Goal: Obtain resource: Obtain resource

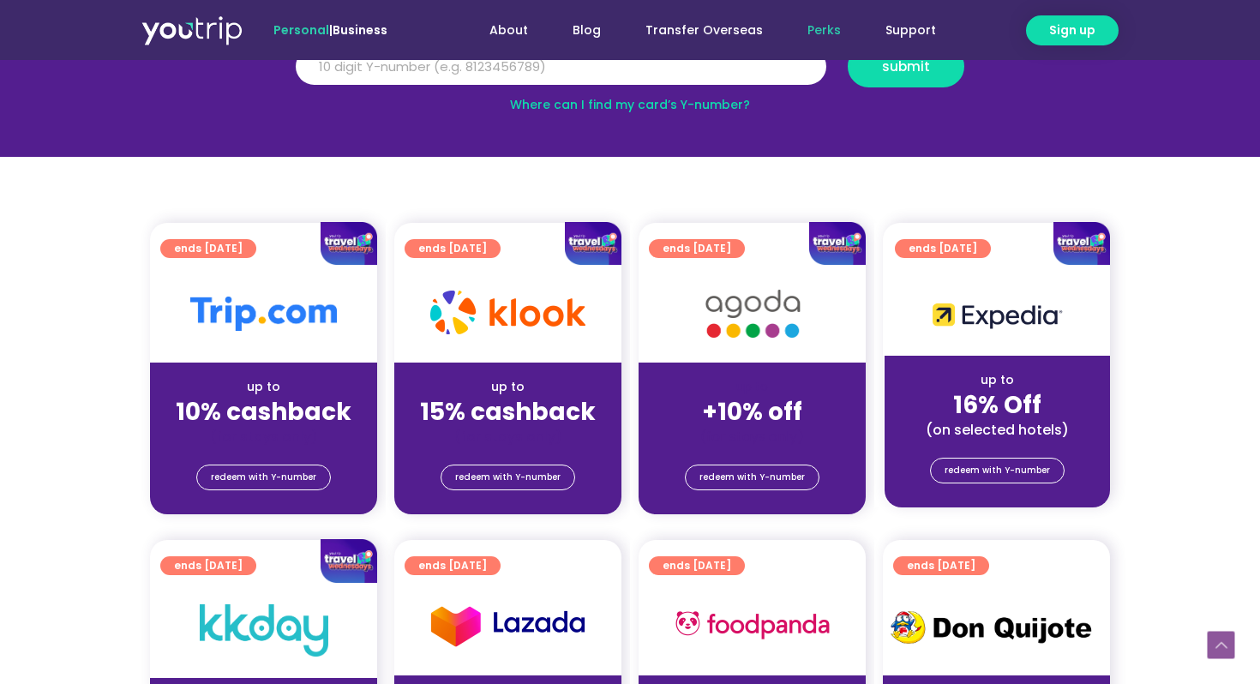
scroll to position [270, 0]
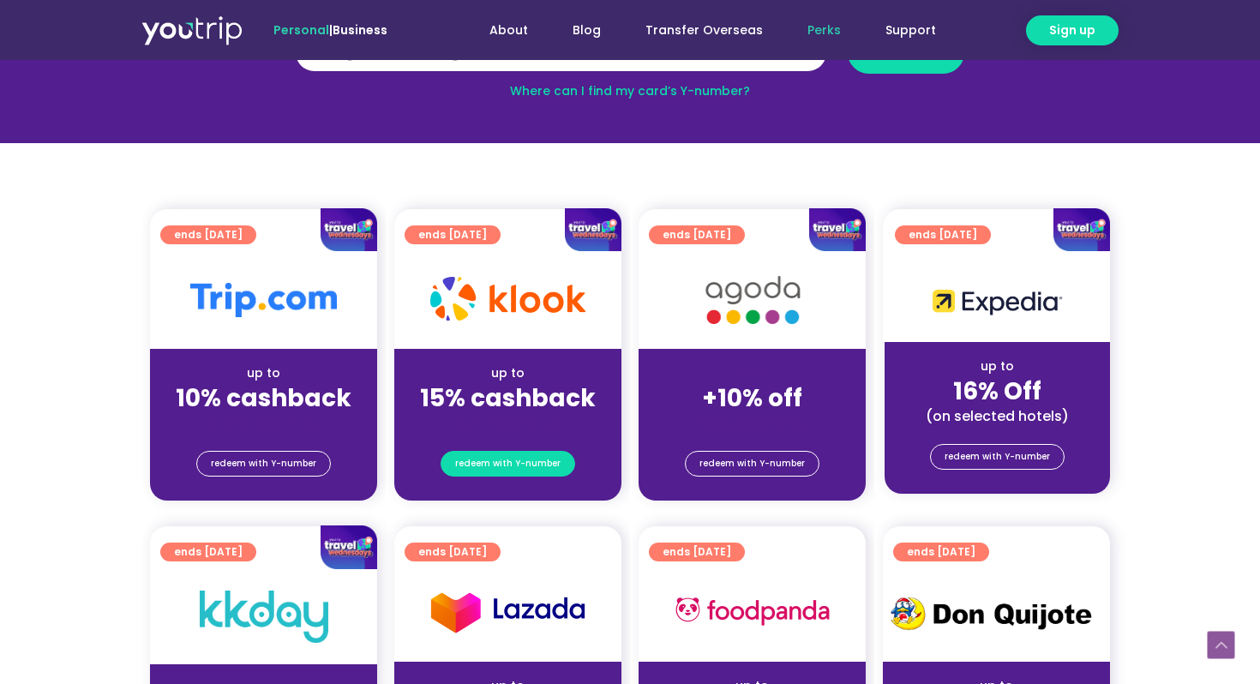
click at [512, 467] on span "redeem with Y-number" at bounding box center [507, 464] width 105 height 24
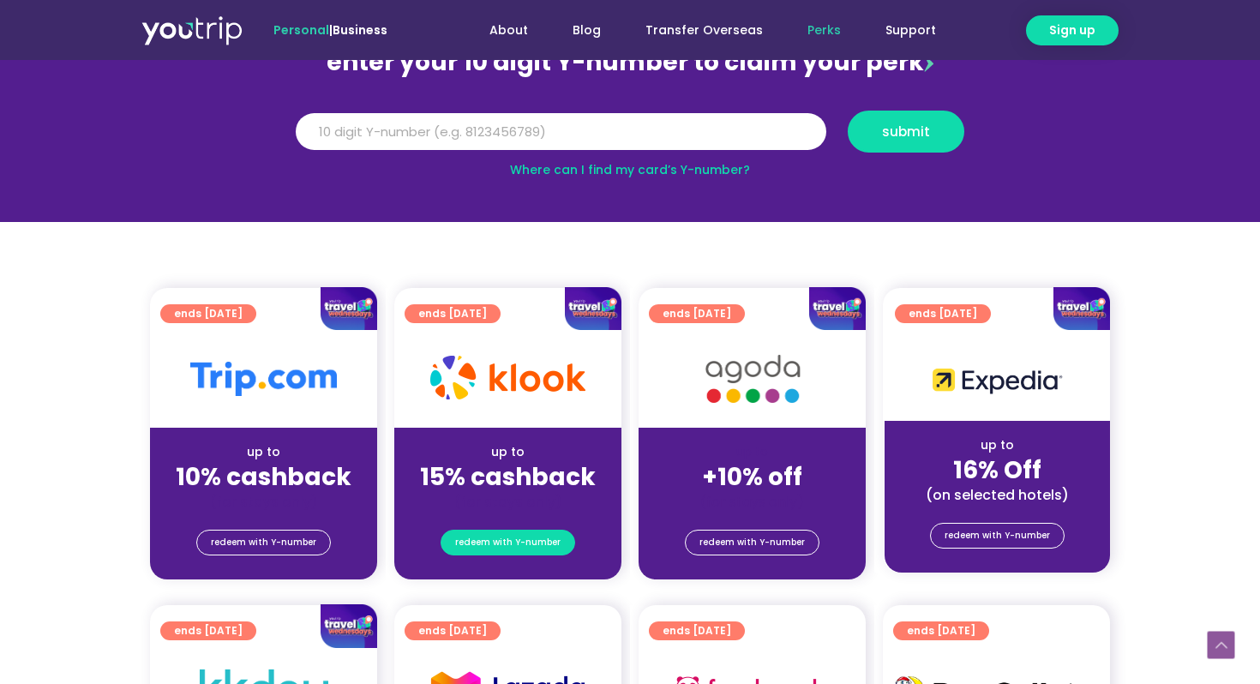
scroll to position [189, 0]
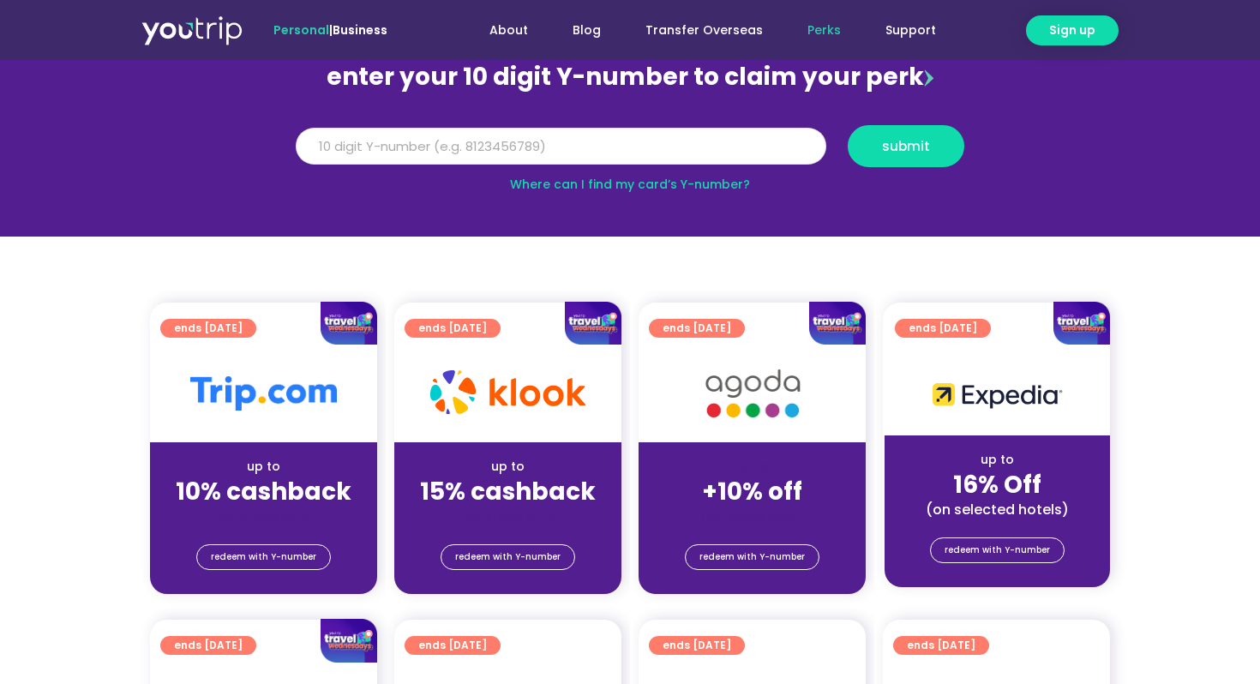
click at [482, 150] on input "Y Number" at bounding box center [561, 147] width 531 height 38
type input "8999999999"
click at [848, 125] on button "submit" at bounding box center [906, 146] width 117 height 42
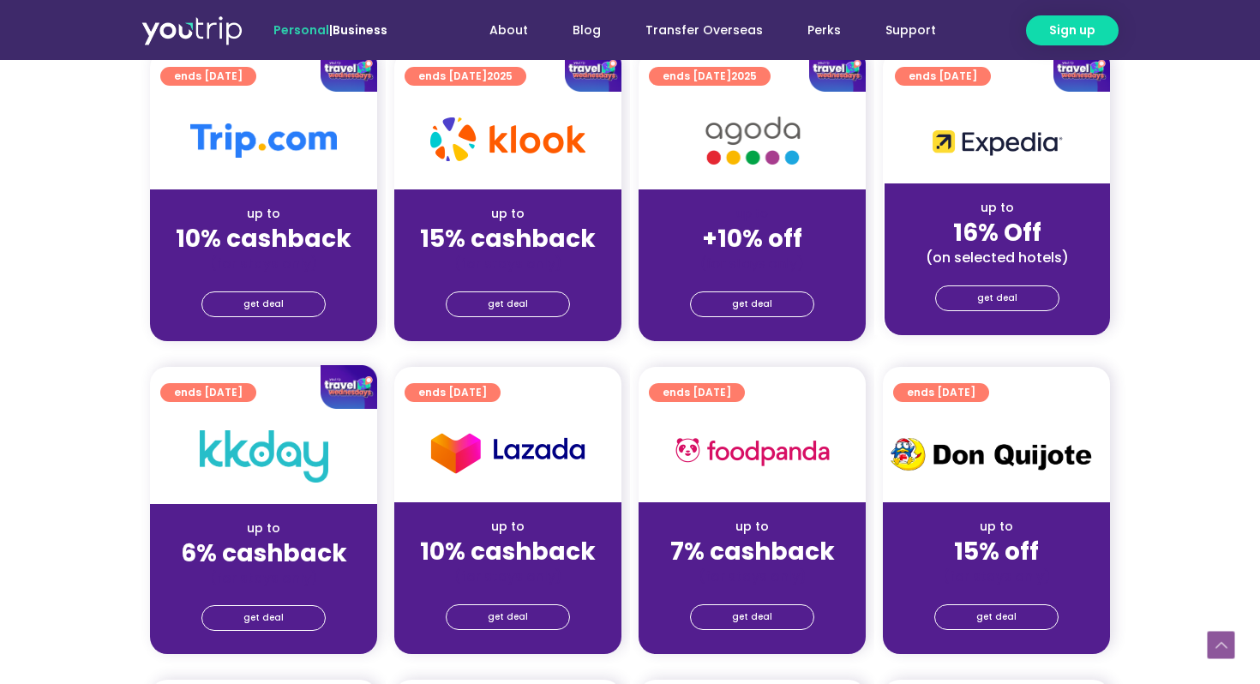
scroll to position [466, 0]
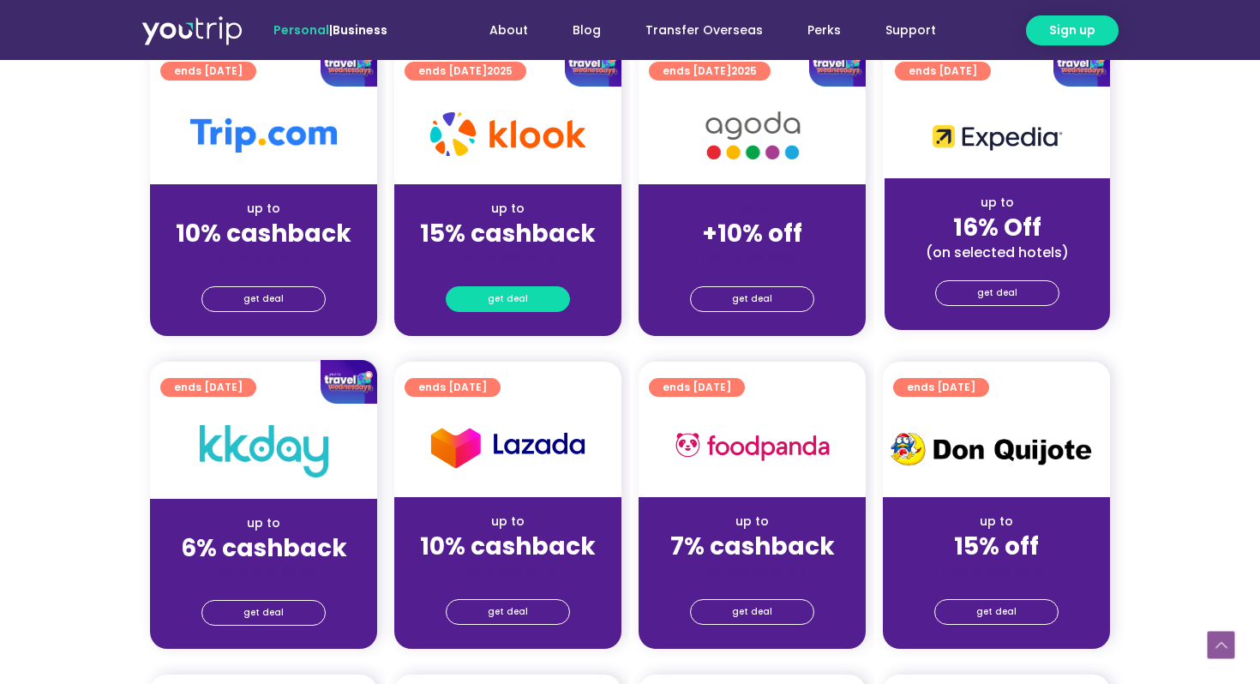
click at [533, 301] on link "get deal" at bounding box center [508, 299] width 124 height 26
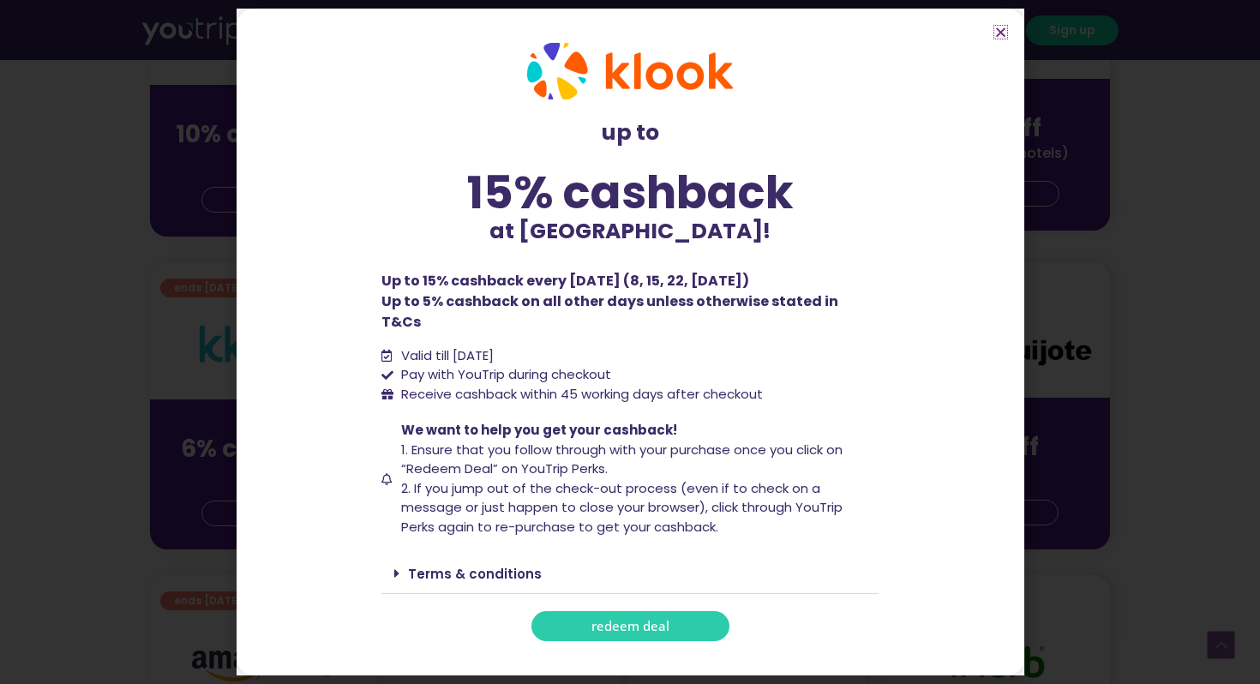
scroll to position [593, 0]
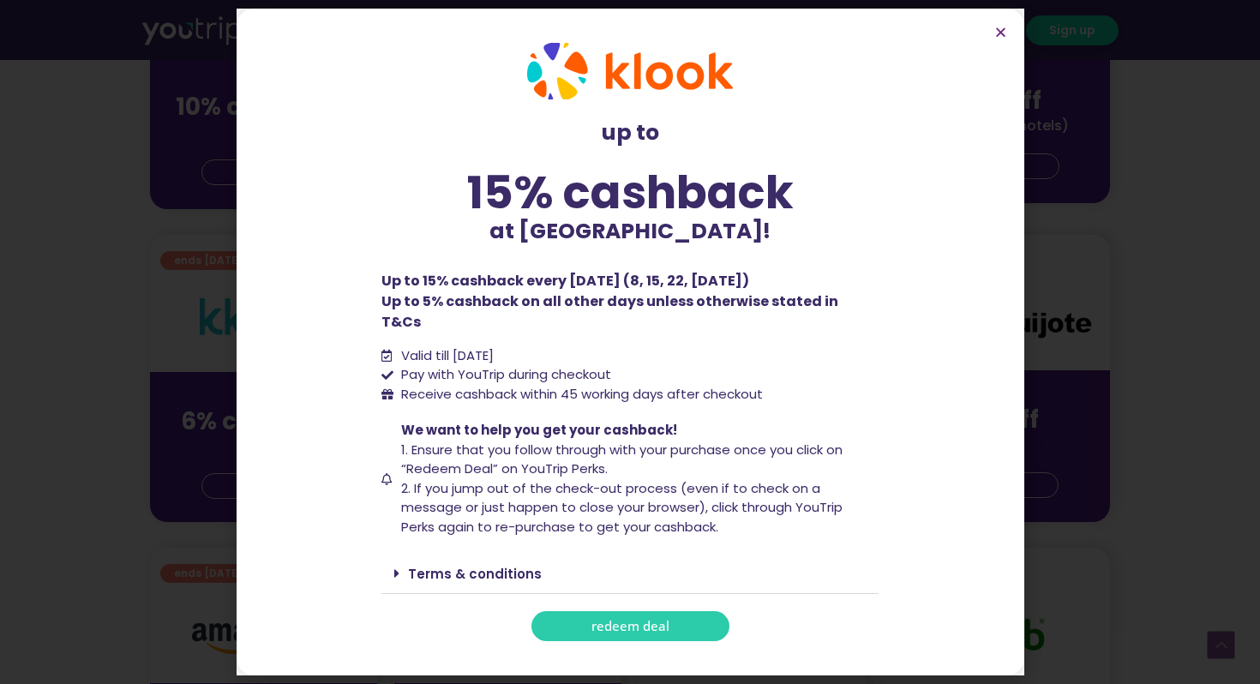
click at [433, 565] on link "Terms & conditions" at bounding box center [475, 574] width 134 height 18
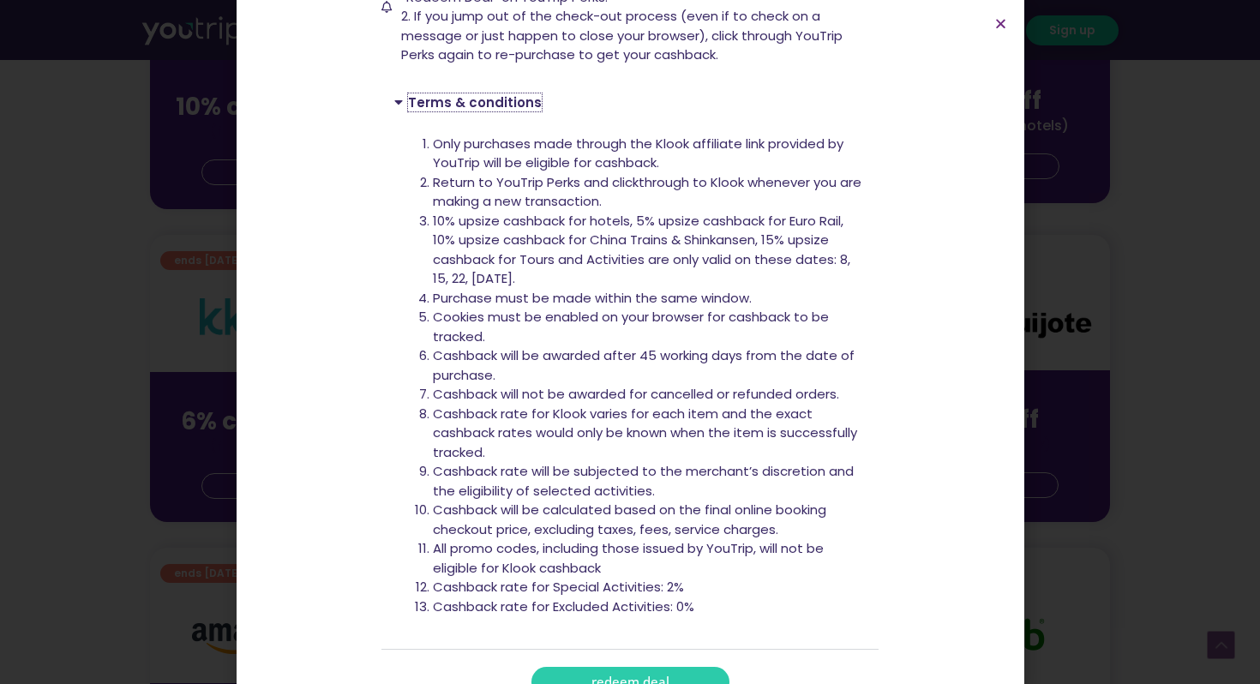
scroll to position [490, 0]
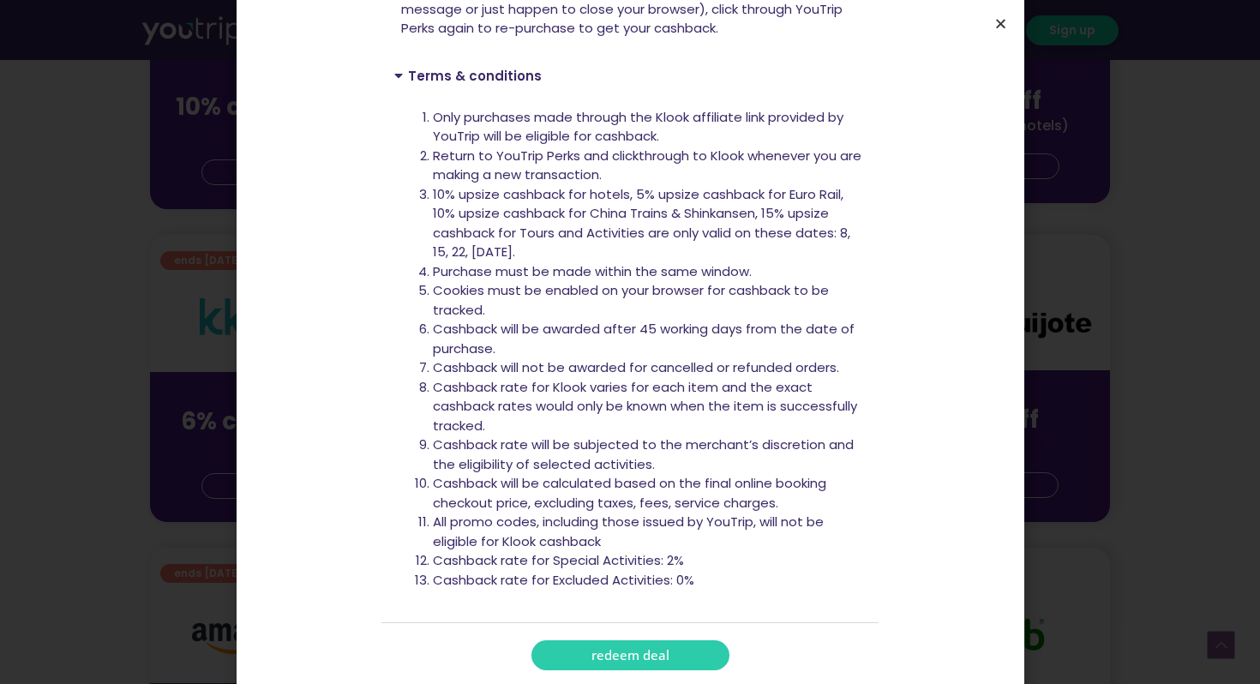
click at [997, 18] on icon "Close" at bounding box center [1000, 23] width 13 height 13
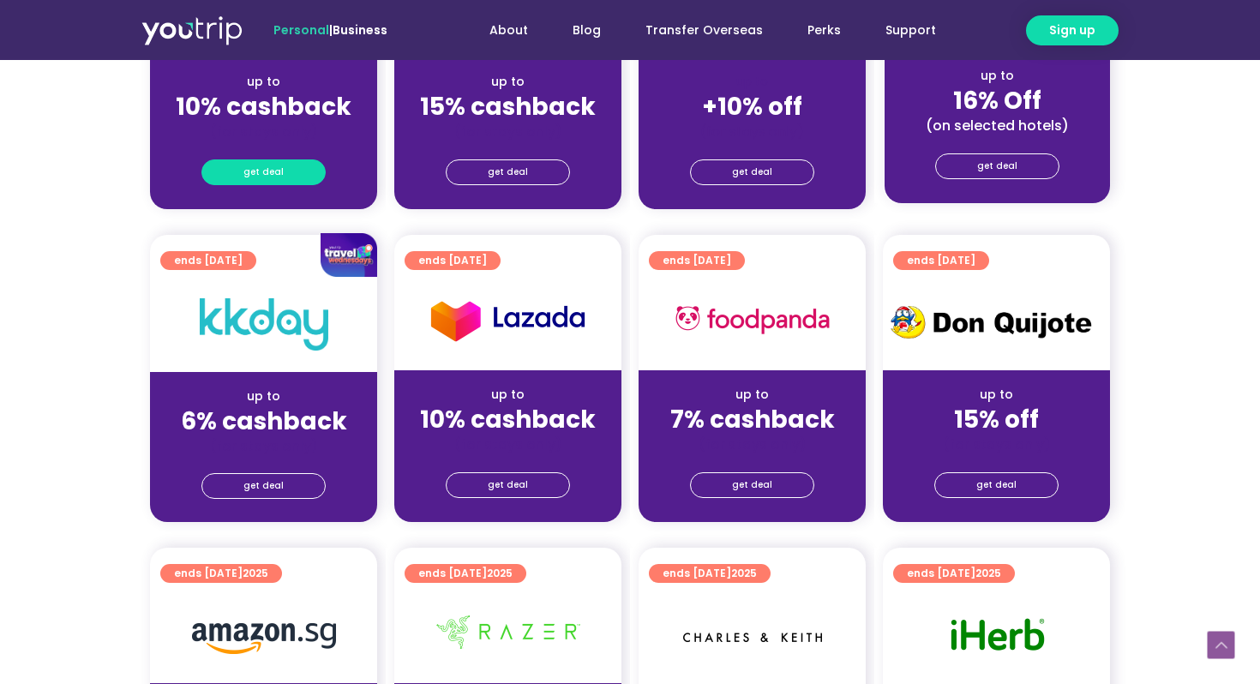
click at [279, 167] on span "get deal" at bounding box center [263, 172] width 40 height 24
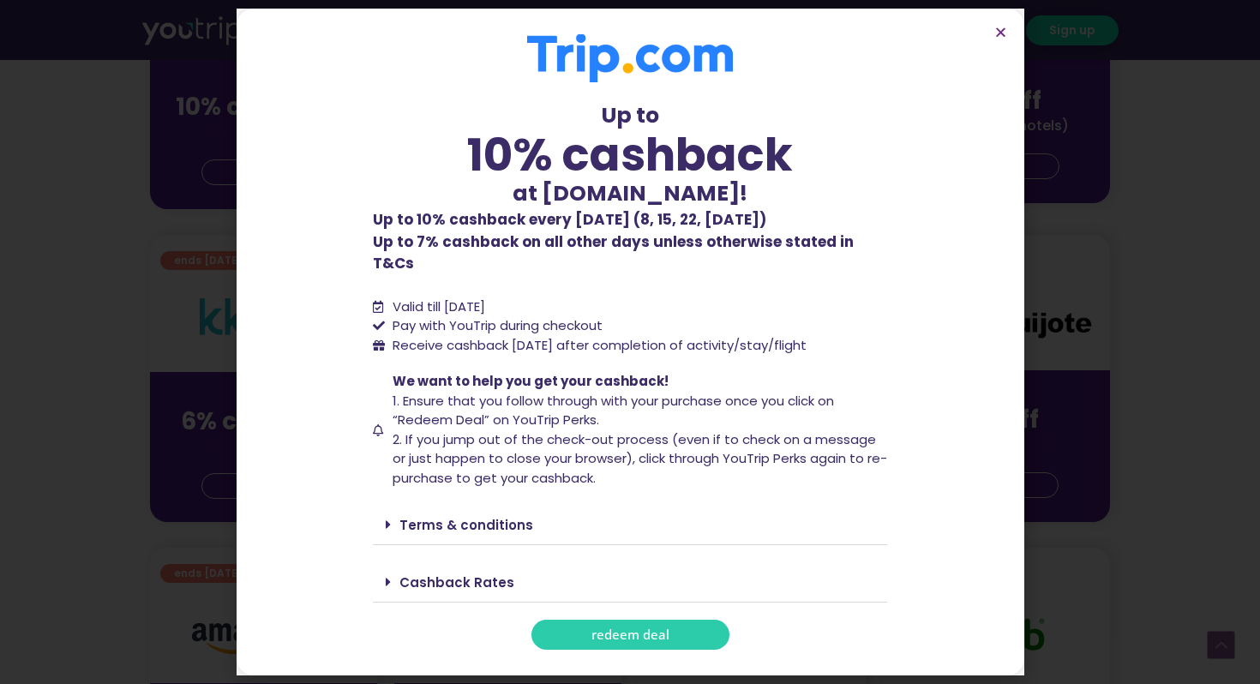
click at [537, 562] on div "Cashback Rates" at bounding box center [630, 582] width 514 height 40
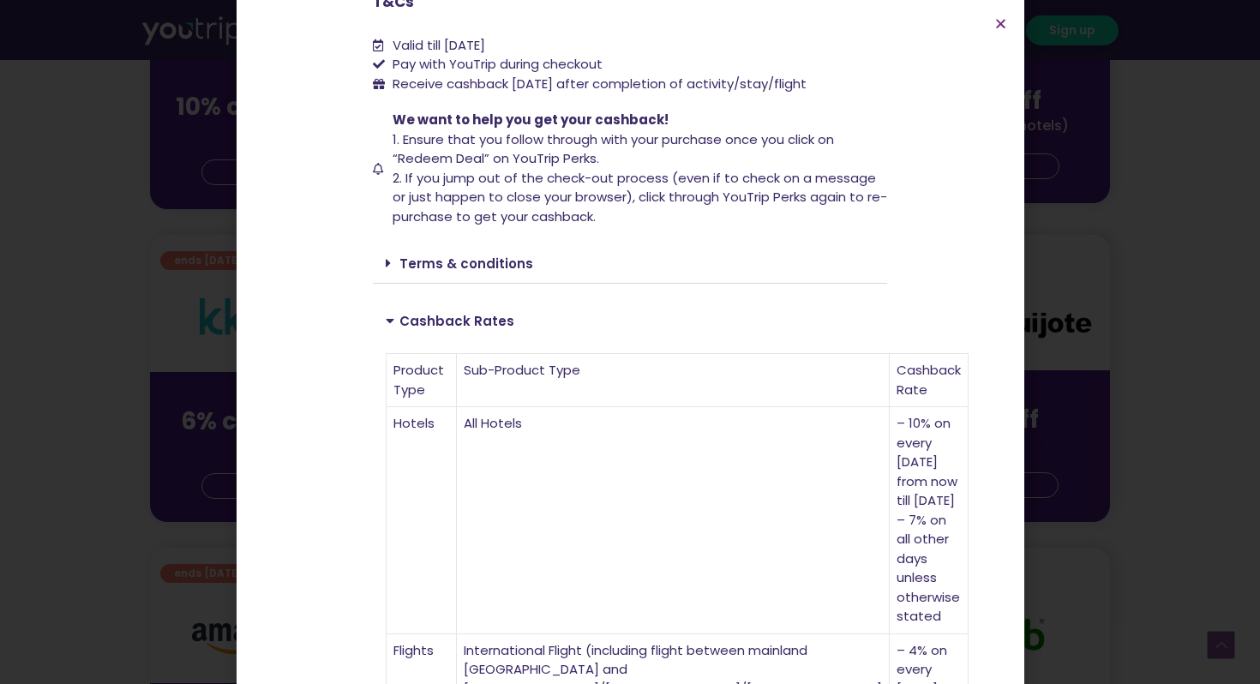
scroll to position [259, 0]
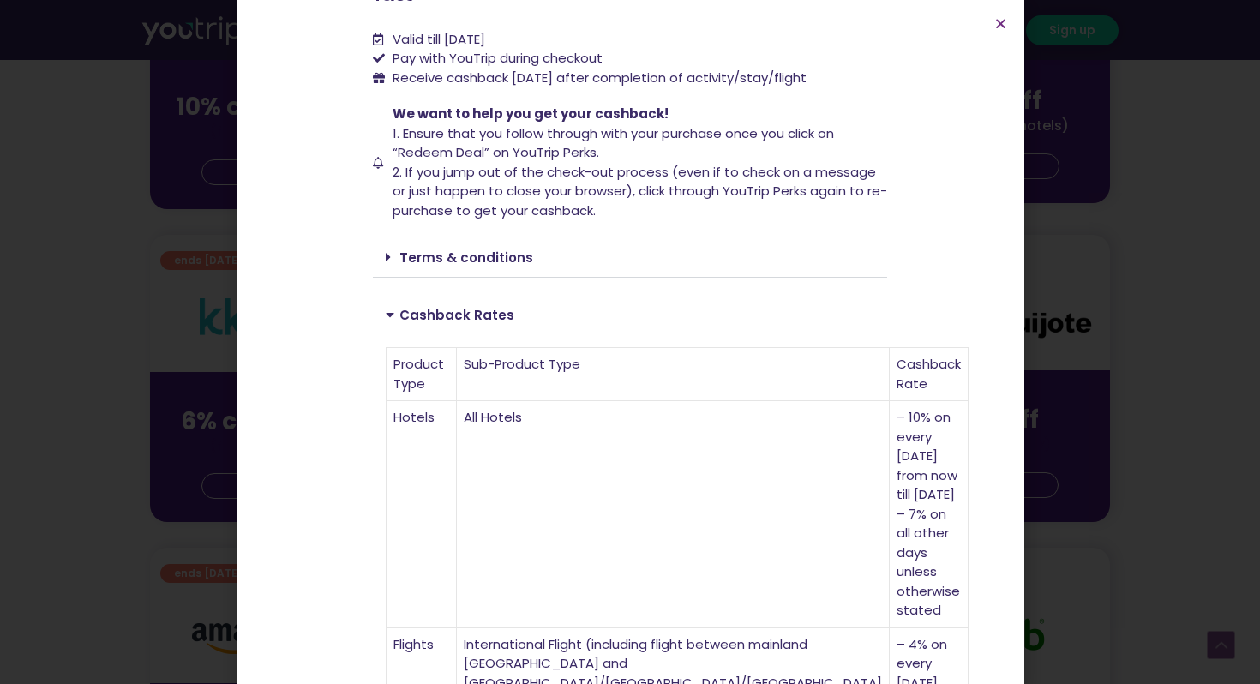
click at [482, 249] on link "Terms & conditions" at bounding box center [466, 258] width 134 height 18
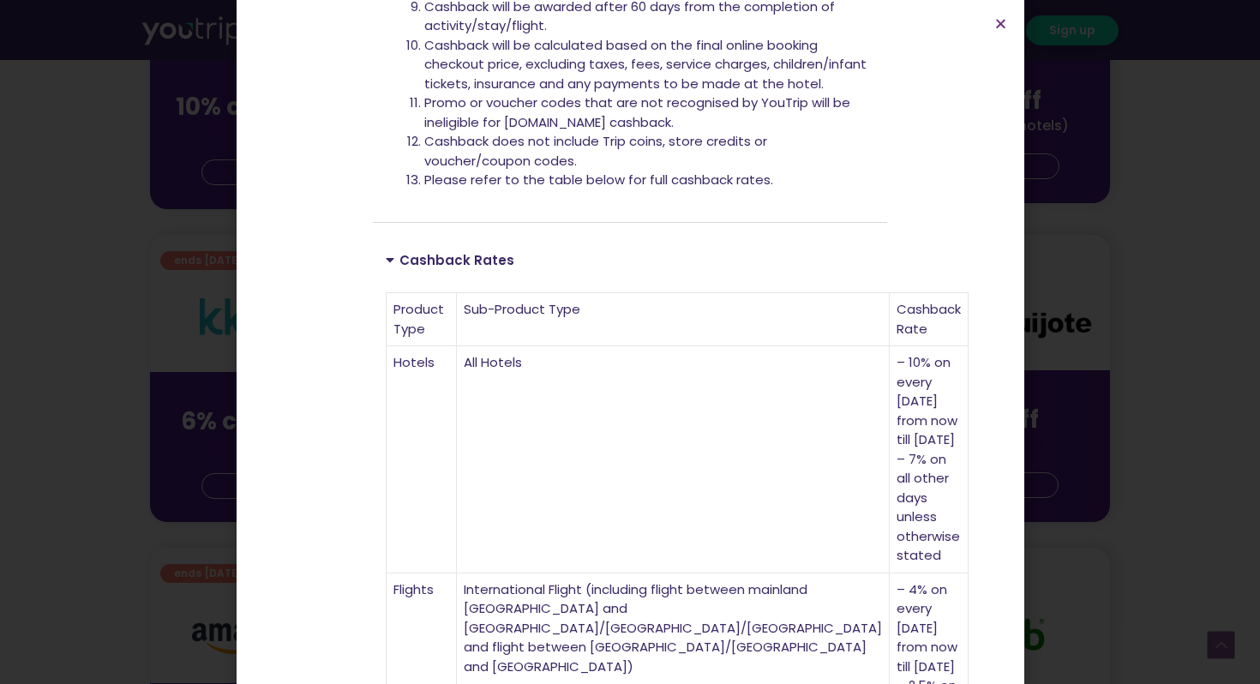
scroll to position [881, 0]
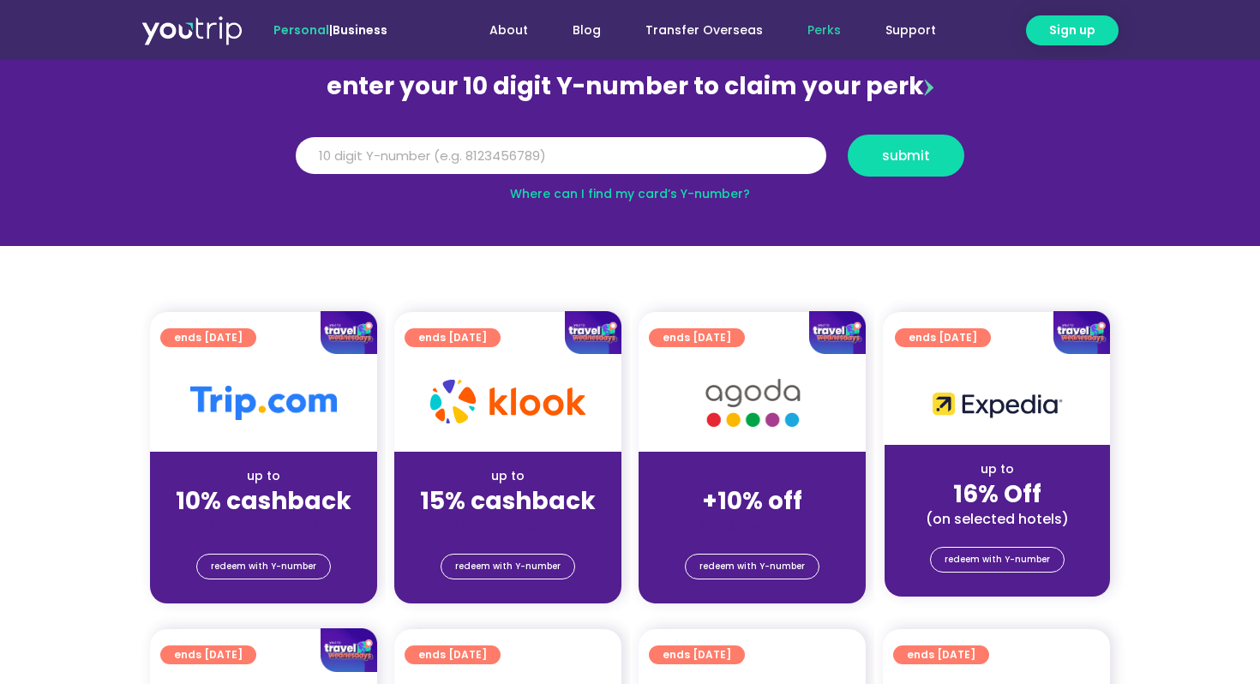
scroll to position [219, 0]
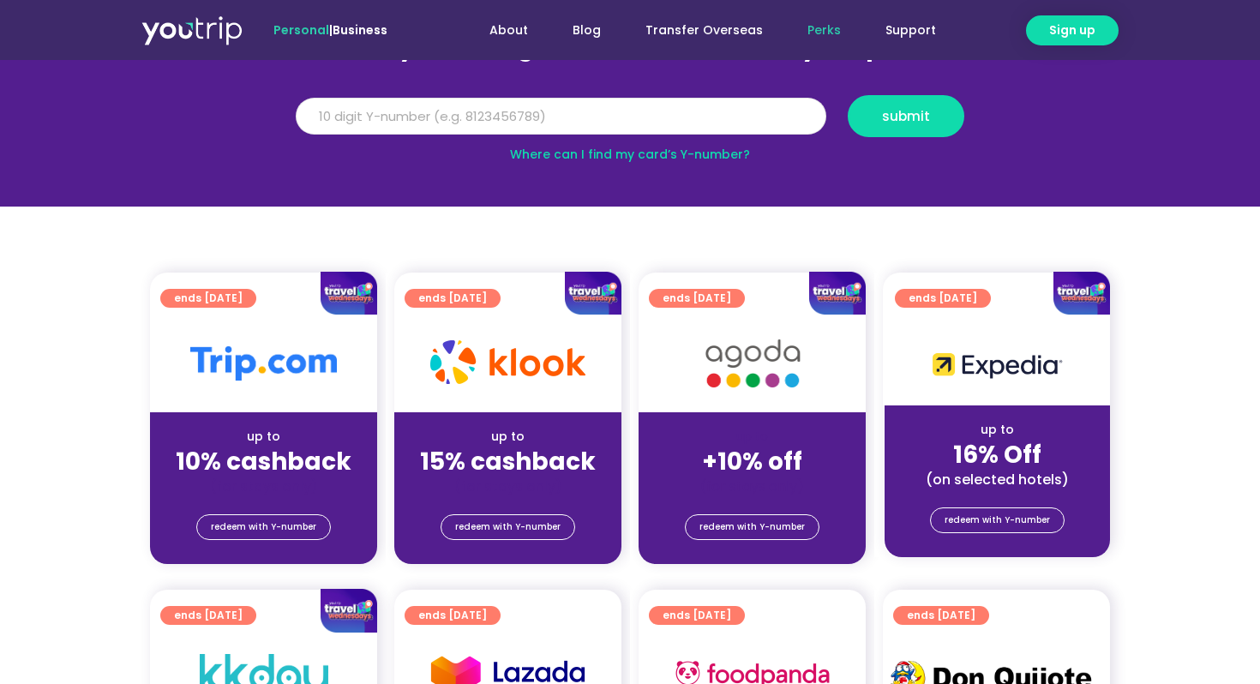
click at [560, 119] on input "Y Number" at bounding box center [561, 117] width 531 height 38
type input "8999999999"
click at [848, 95] on button "submit" at bounding box center [906, 116] width 117 height 42
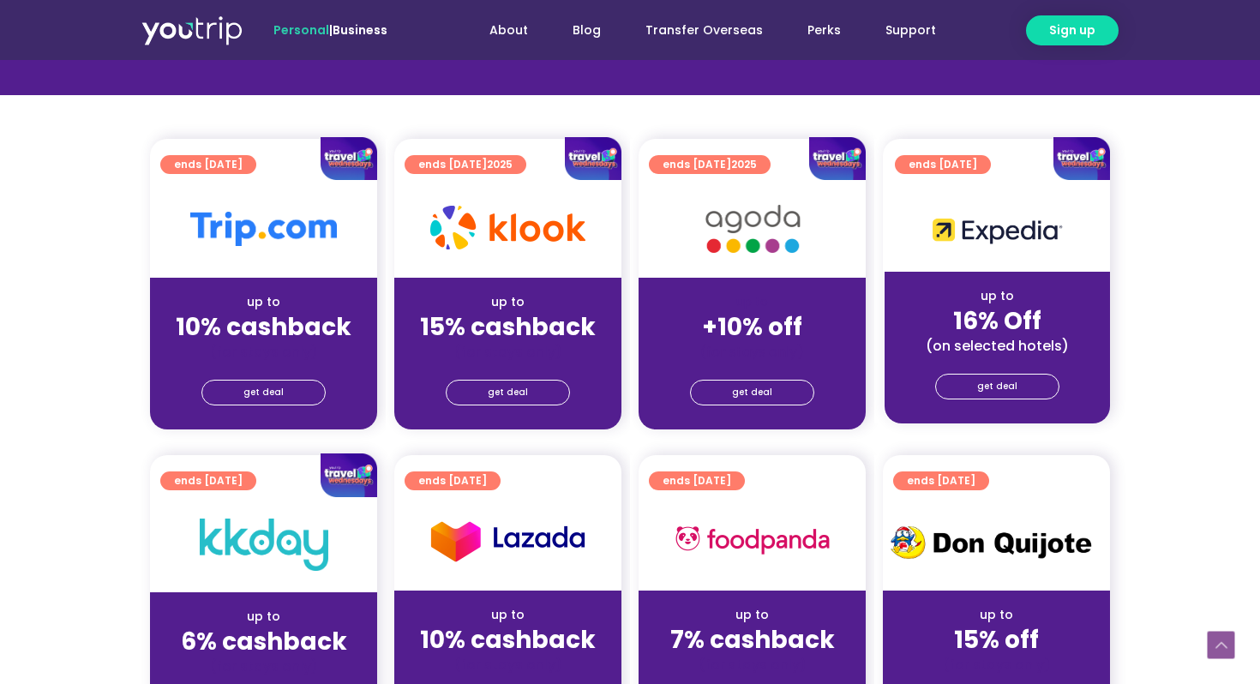
scroll to position [374, 0]
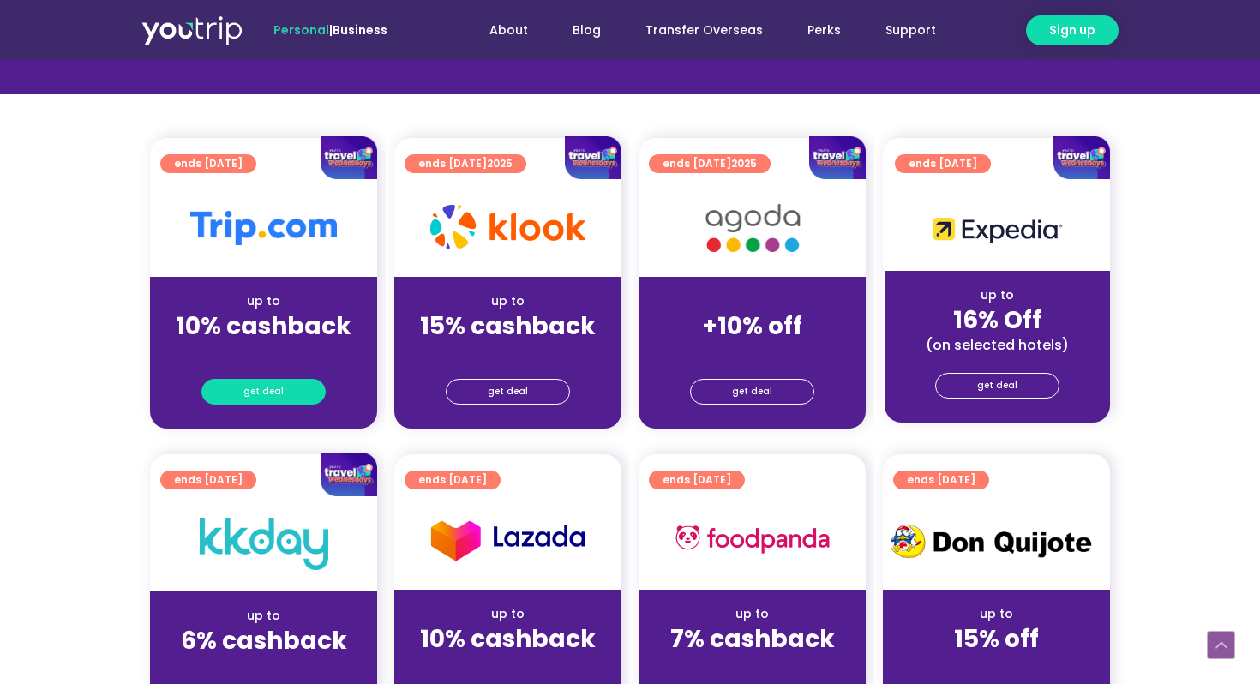
click at [305, 382] on link "get deal" at bounding box center [263, 392] width 124 height 26
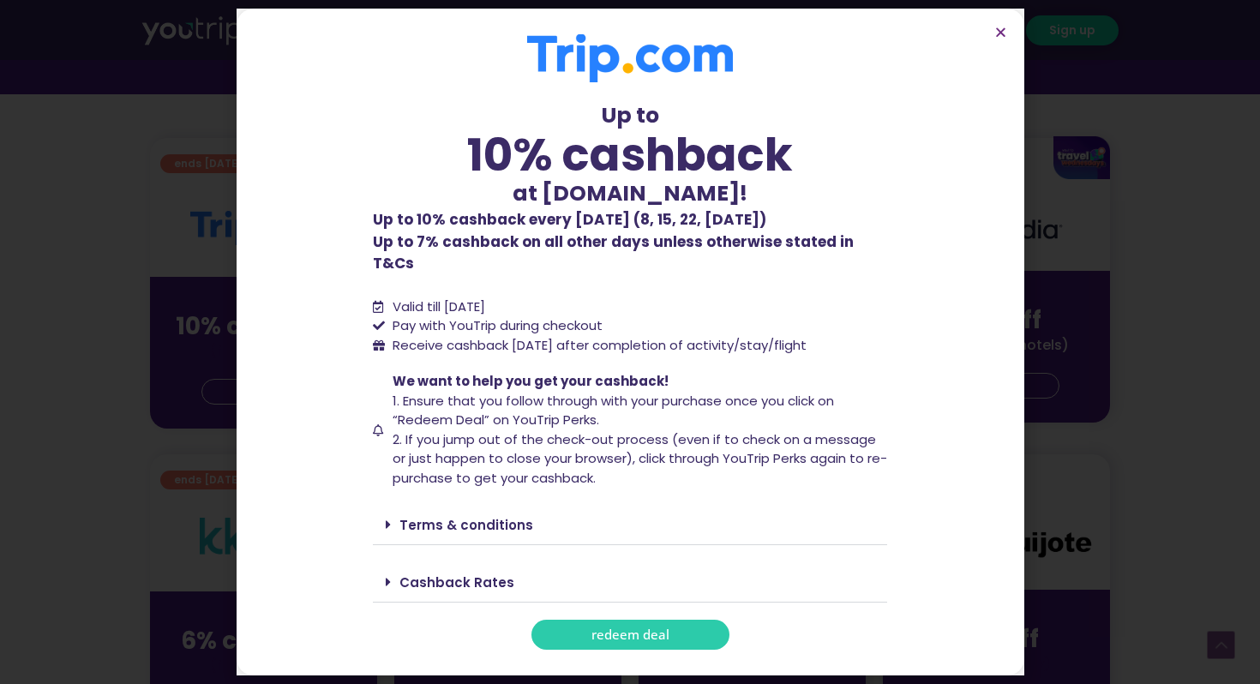
click at [471, 517] on link "Terms & conditions" at bounding box center [466, 525] width 134 height 18
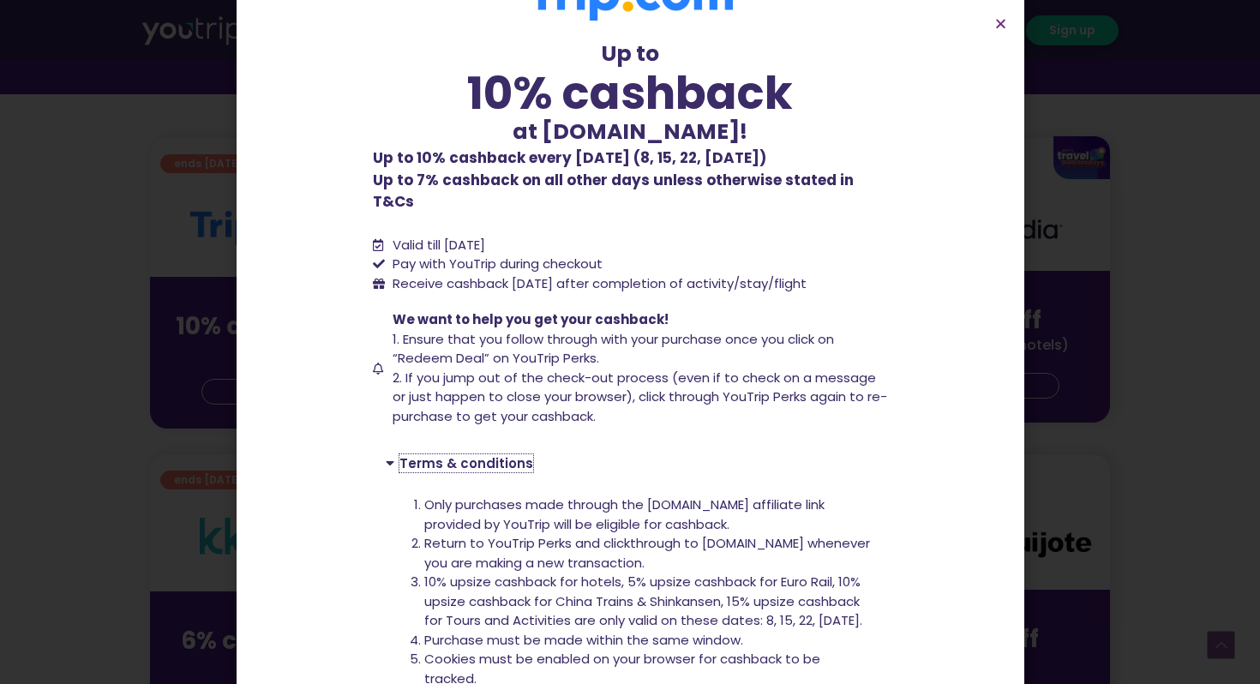
scroll to position [56, 0]
